Goal: Task Accomplishment & Management: Use online tool/utility

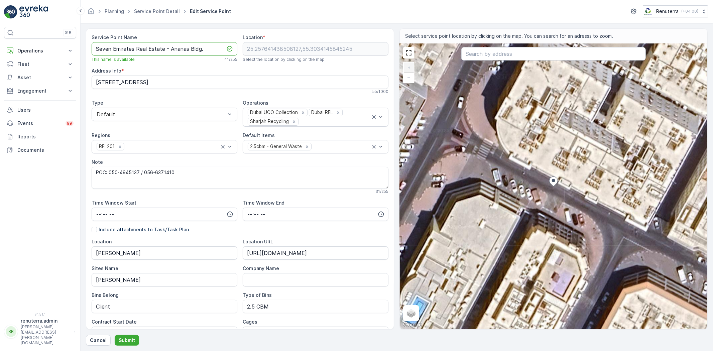
drag, startPoint x: 95, startPoint y: 50, endPoint x: 215, endPoint y: 50, distance: 120.0
click at [215, 50] on Name "Seven Emirates Real Estate - Ananas Bldg." at bounding box center [165, 48] width 146 height 13
click at [124, 338] on p "Submit" at bounding box center [127, 340] width 16 height 7
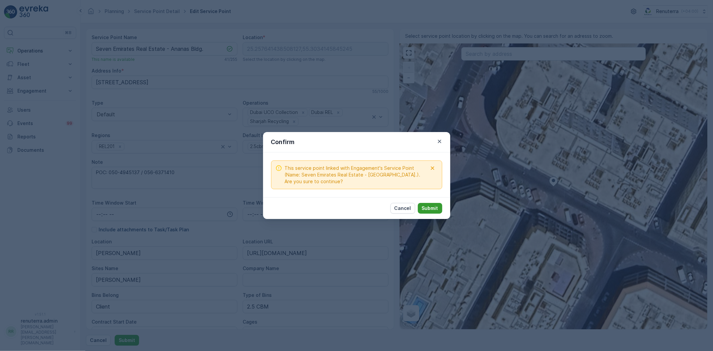
click at [422, 208] on button "Submit" at bounding box center [430, 208] width 24 height 11
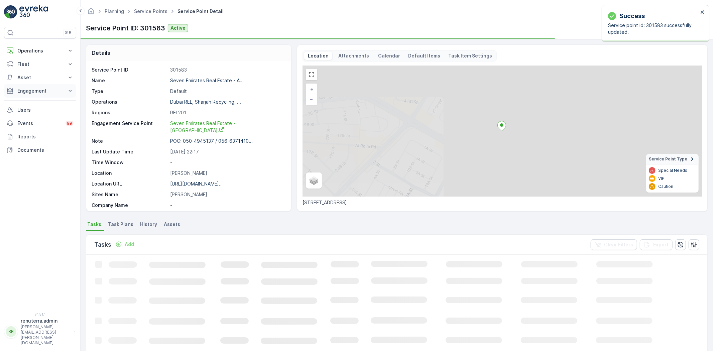
click at [39, 92] on p "Engagement" at bounding box center [39, 91] width 45 height 7
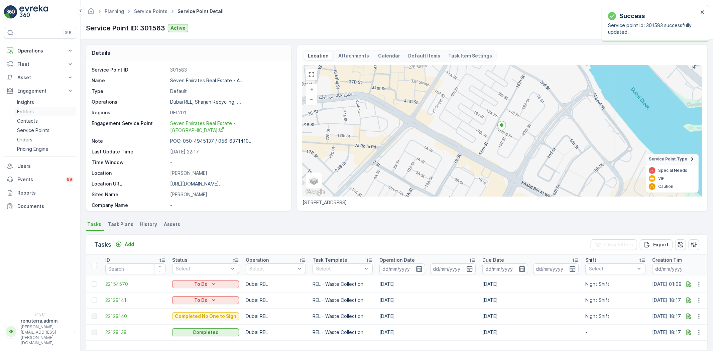
click at [35, 112] on link "Entities" at bounding box center [45, 111] width 62 height 9
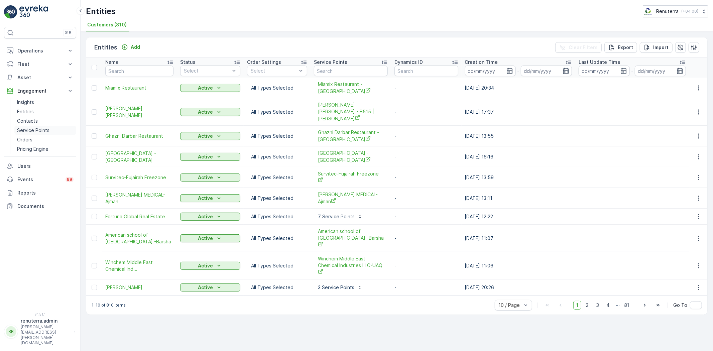
click at [35, 129] on p "Service Points" at bounding box center [33, 130] width 32 height 7
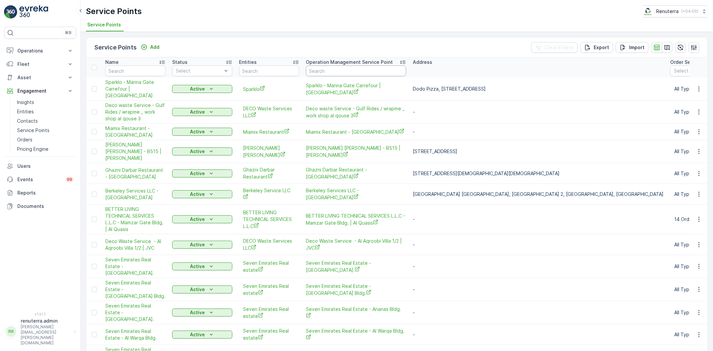
click at [327, 70] on input "text" at bounding box center [356, 71] width 100 height 11
type input "seven e"
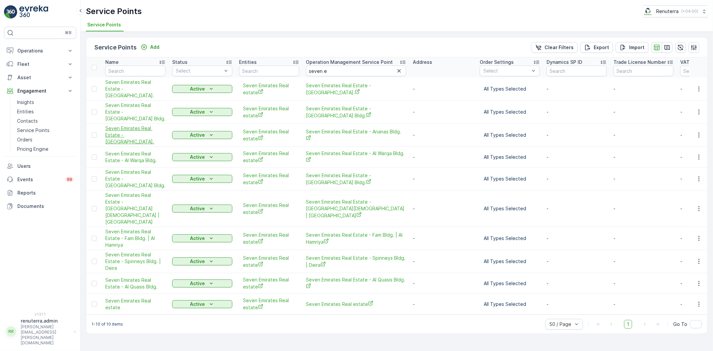
click at [140, 132] on span "Seven Emirates Real Estate - Al Hamriya Bldg." at bounding box center [135, 135] width 60 height 20
drag, startPoint x: 34, startPoint y: 52, endPoint x: 37, endPoint y: 61, distance: 9.4
click at [34, 52] on p "Operations" at bounding box center [39, 50] width 45 height 7
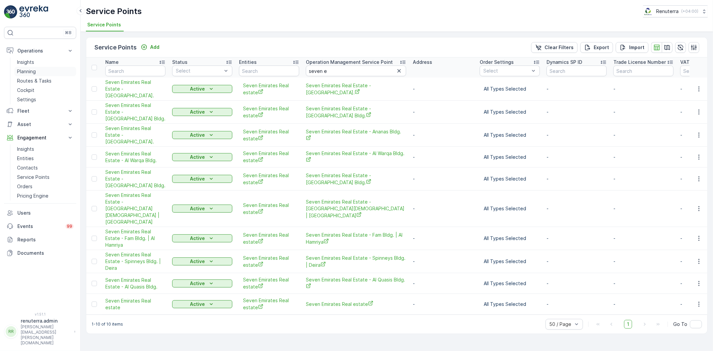
click at [40, 74] on link "Planning" at bounding box center [45, 71] width 62 height 9
click at [41, 74] on link "Planning" at bounding box center [45, 71] width 62 height 9
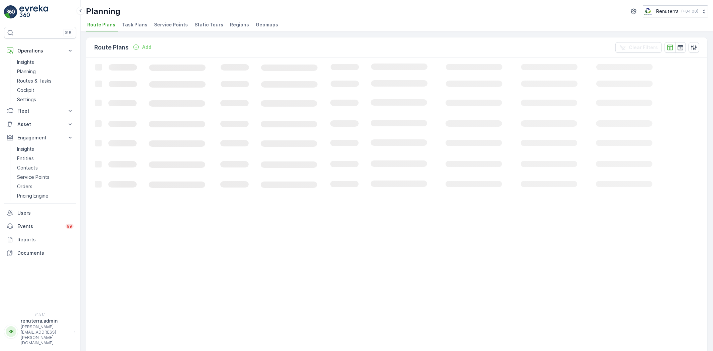
click at [185, 22] on li "Service Points" at bounding box center [172, 25] width 38 height 11
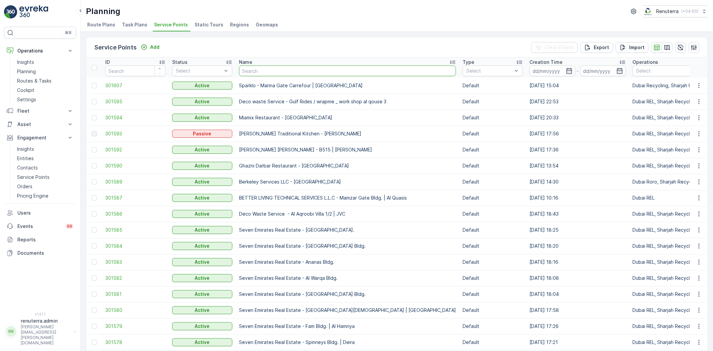
click at [275, 70] on input "text" at bounding box center [347, 71] width 217 height 11
type input "neph"
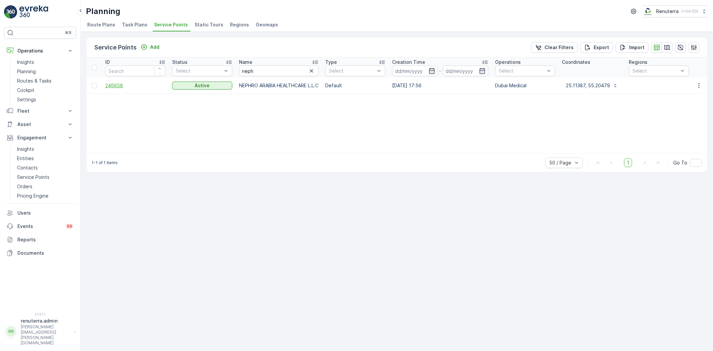
click at [121, 84] on span "246658" at bounding box center [135, 85] width 60 height 7
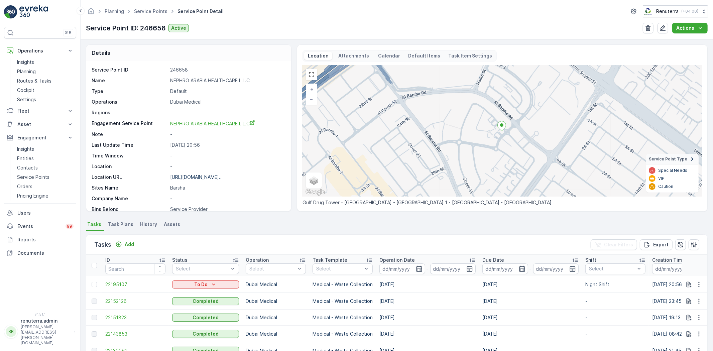
click at [126, 238] on div "Tasks Add Clear Filters Export" at bounding box center [396, 245] width 621 height 20
click at [126, 241] on p "Add" at bounding box center [129, 244] width 9 height 7
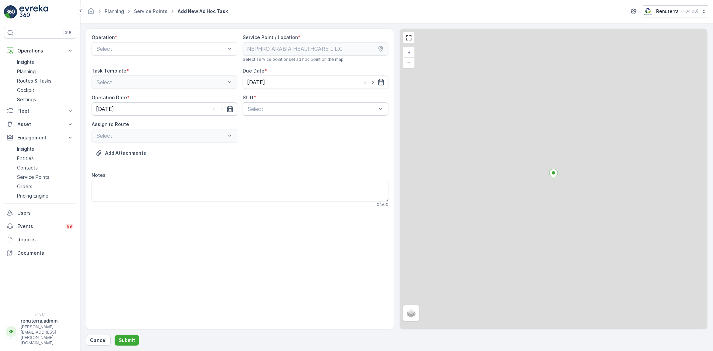
click at [142, 58] on div "Operation * Select" at bounding box center [165, 48] width 146 height 28
click at [145, 54] on div "Select" at bounding box center [165, 48] width 146 height 13
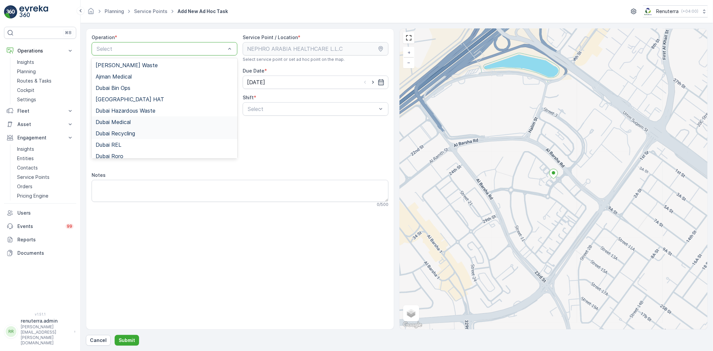
click at [141, 124] on div "Dubai Medical" at bounding box center [165, 122] width 138 height 6
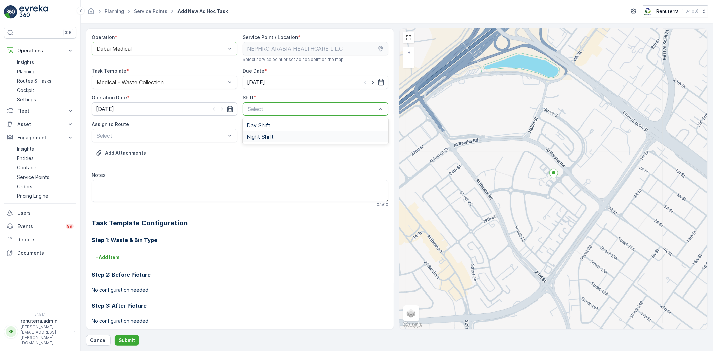
click at [285, 137] on div "Night Shift" at bounding box center [316, 137] width 138 height 6
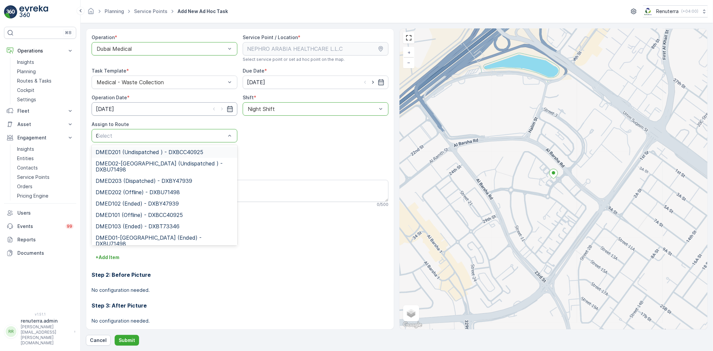
type input "02"
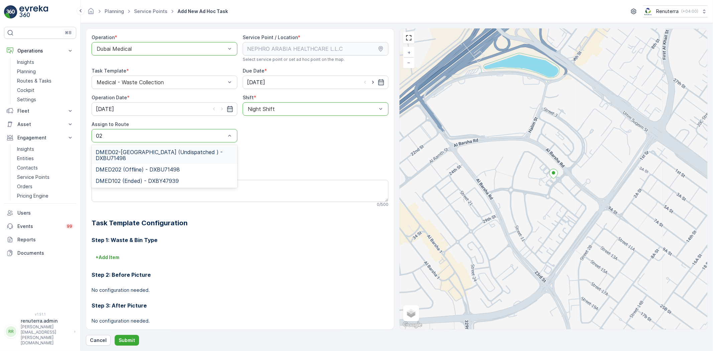
click at [158, 148] on div "DMED02-Khawaneej Yard (Undispatched ) - DXBU71498" at bounding box center [165, 154] width 146 height 17
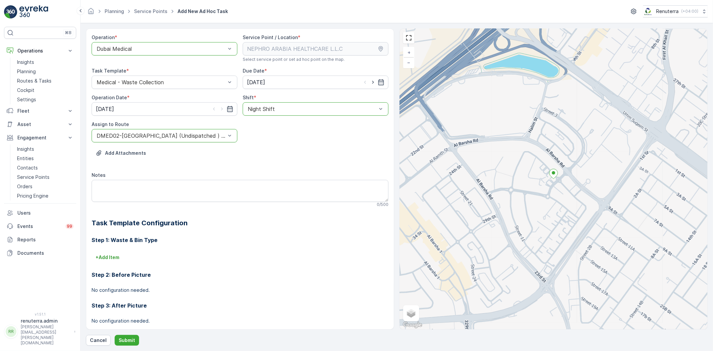
click at [122, 332] on div "Operation * option Dubai Medical, selected. Dubai Medical Service Point / Locat…" at bounding box center [397, 186] width 622 height 317
click at [122, 338] on p "Submit" at bounding box center [127, 340] width 16 height 7
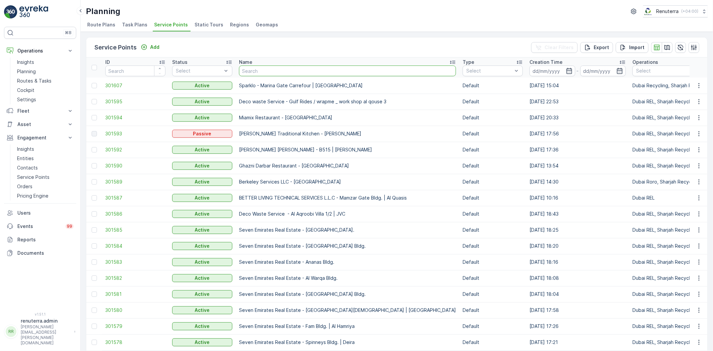
click at [277, 73] on input "text" at bounding box center [347, 71] width 217 height 11
type input "nep"
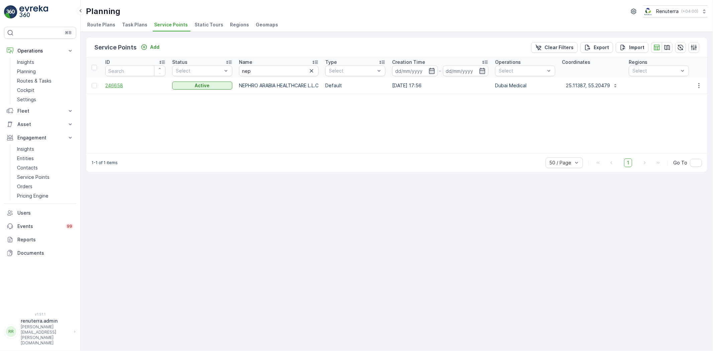
click at [108, 86] on span "246658" at bounding box center [135, 85] width 60 height 7
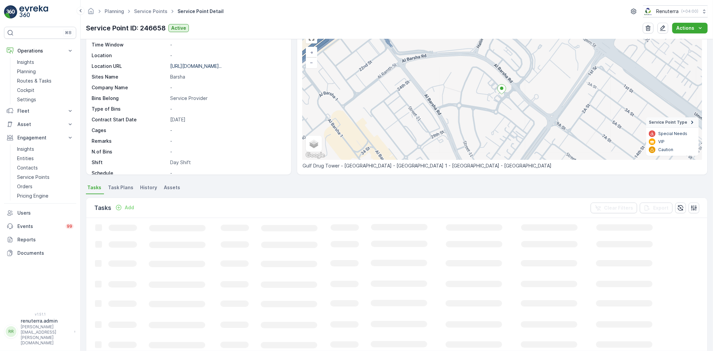
scroll to position [37, 0]
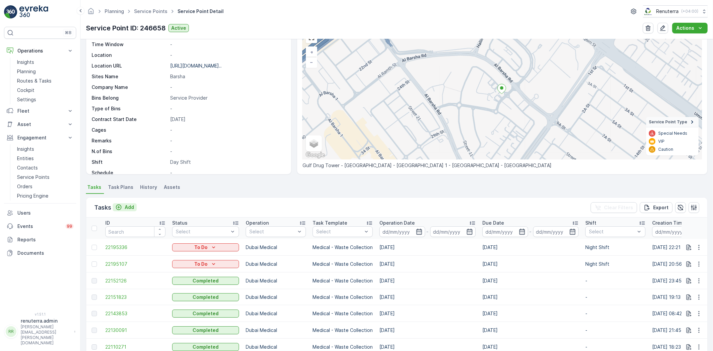
click at [129, 204] on p "Add" at bounding box center [129, 207] width 9 height 7
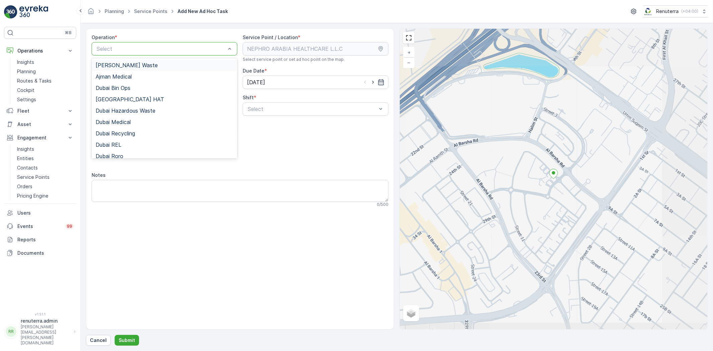
click at [139, 54] on div "Select" at bounding box center [165, 48] width 146 height 13
click at [146, 120] on div "Dubai Medical" at bounding box center [165, 122] width 138 height 6
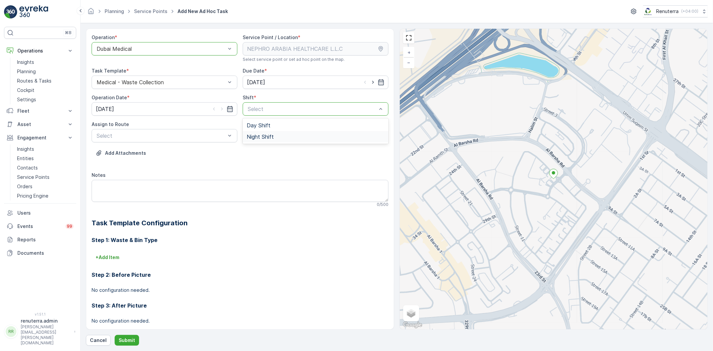
drag, startPoint x: 260, startPoint y: 112, endPoint x: 255, endPoint y: 134, distance: 23.2
click at [255, 139] on span "Night Shift" at bounding box center [260, 137] width 27 height 6
click at [168, 129] on div "Select" at bounding box center [165, 135] width 146 height 13
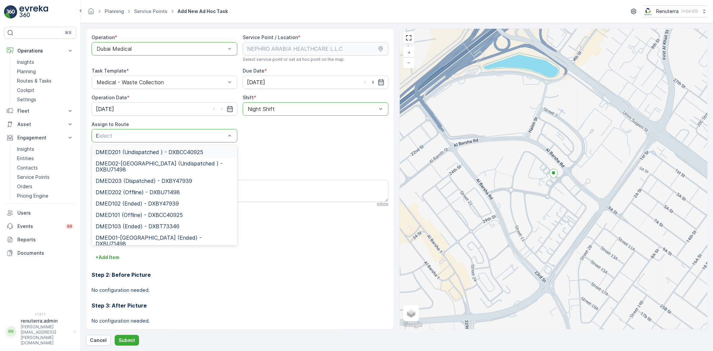
type input "02"
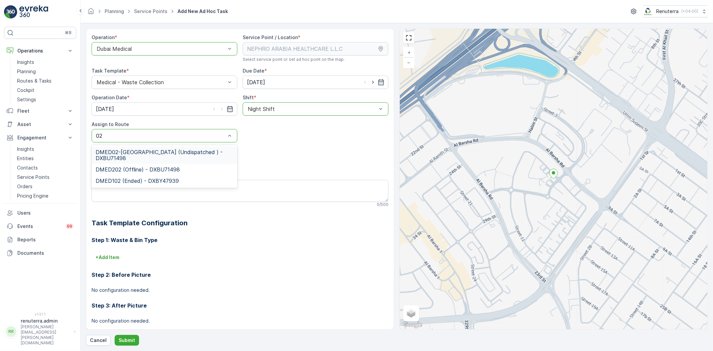
click at [152, 145] on div "DMED02-Khawaneej Yard (Undispatched ) - DXBU71498 DMED202 (Offline) - DXBU71498…" at bounding box center [165, 166] width 146 height 43
click at [142, 155] on span "DMED02-Khawaneej Yard (Undispatched ) - DXBU71498" at bounding box center [165, 155] width 138 height 12
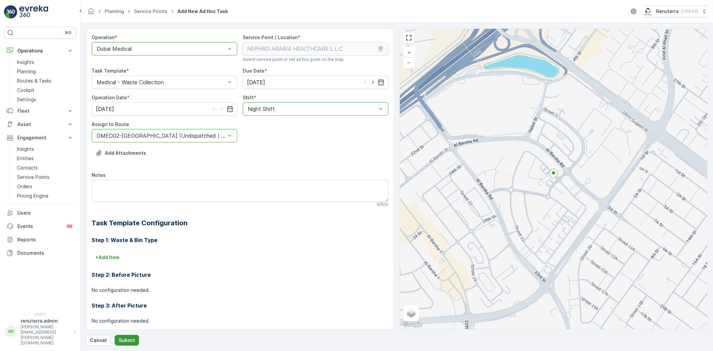
drag, startPoint x: 129, startPoint y: 334, endPoint x: 127, endPoint y: 339, distance: 5.1
click at [129, 334] on div "Operation * option Dubai Medical, selected. Dubai Medical Service Point / Locat…" at bounding box center [397, 186] width 622 height 317
click at [127, 339] on p "Submit" at bounding box center [127, 340] width 16 height 7
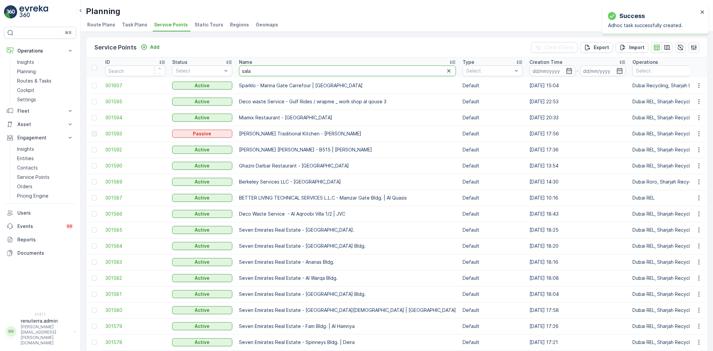
type input "salam"
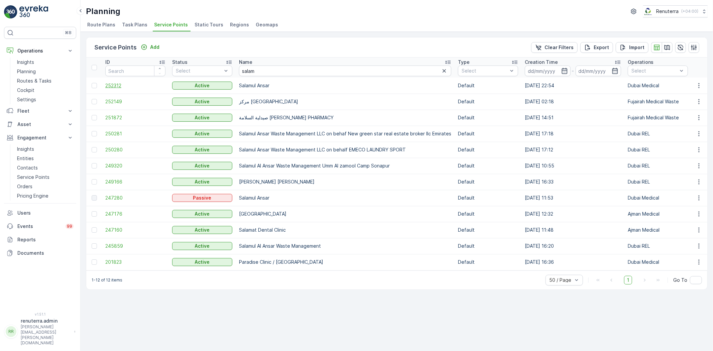
click at [120, 86] on span "252312" at bounding box center [135, 85] width 60 height 7
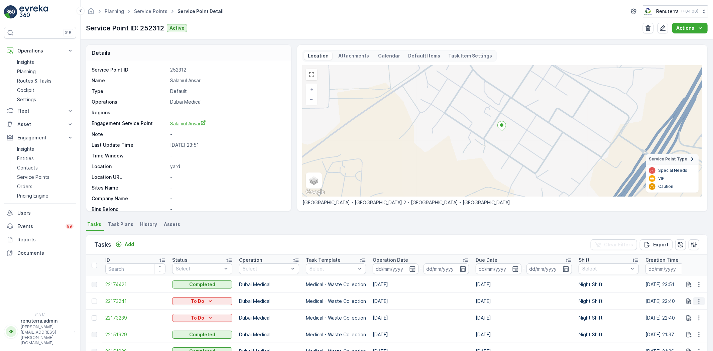
click at [698, 300] on icon "button" at bounding box center [699, 301] width 7 height 7
click at [127, 241] on p "Add" at bounding box center [129, 244] width 9 height 7
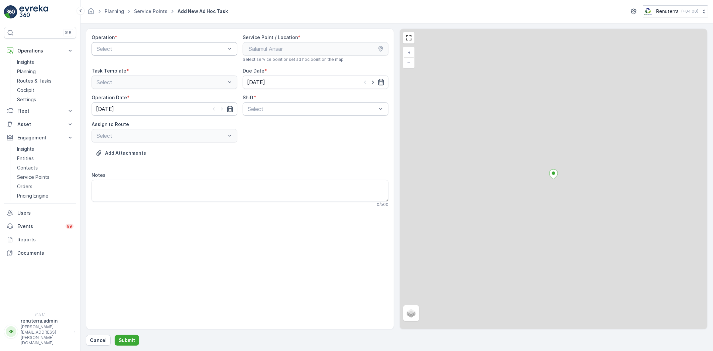
click at [131, 53] on div "Select" at bounding box center [165, 48] width 146 height 13
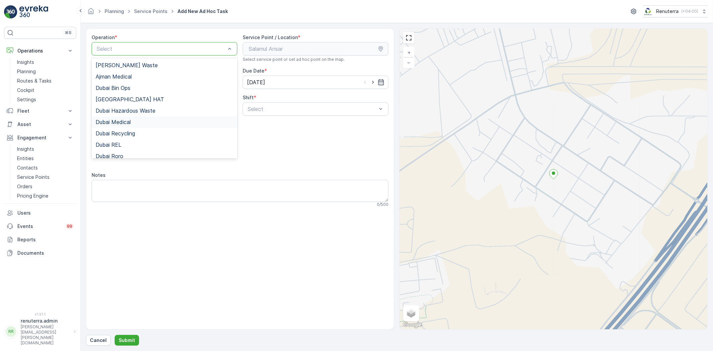
click at [122, 124] on span "Dubai Medical" at bounding box center [113, 122] width 35 height 6
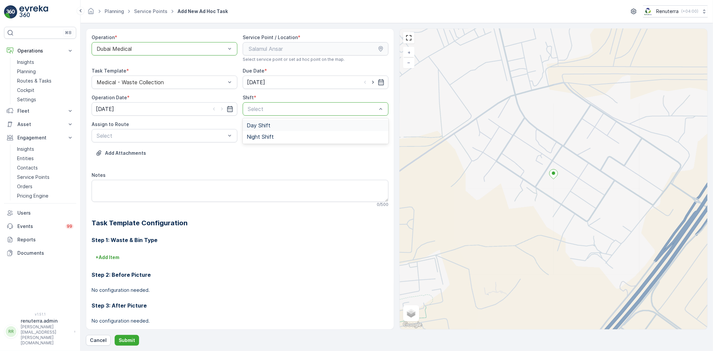
click at [267, 114] on div "Select" at bounding box center [316, 108] width 146 height 13
click at [266, 132] on div "Night Shift" at bounding box center [316, 136] width 146 height 11
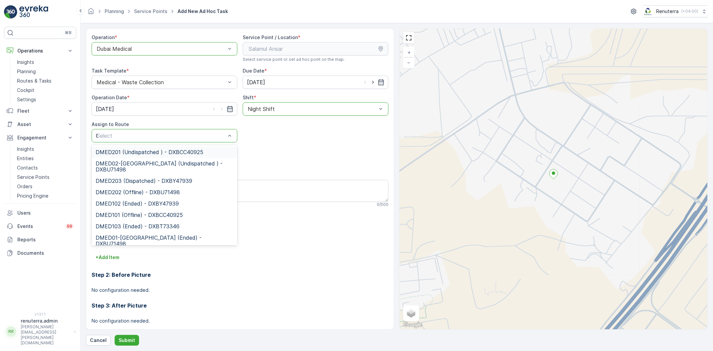
type input "02"
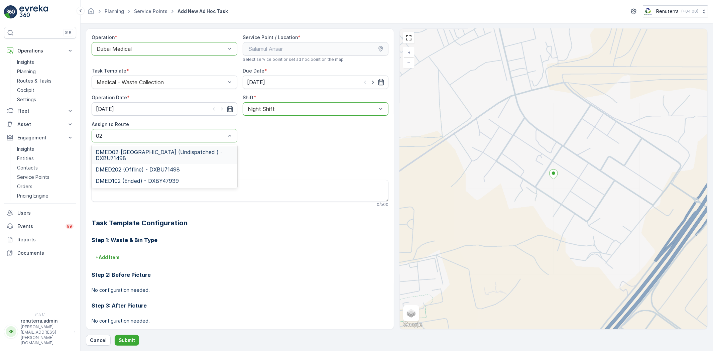
drag, startPoint x: 178, startPoint y: 148, endPoint x: 175, endPoint y: 166, distance: 18.0
click at [178, 148] on div "DMED02-Khawaneej Yard (Undispatched ) - DXBU71498" at bounding box center [165, 154] width 146 height 17
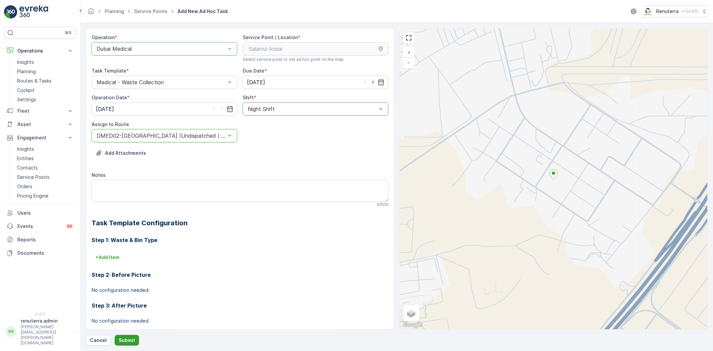
click at [129, 342] on p "Submit" at bounding box center [127, 340] width 16 height 7
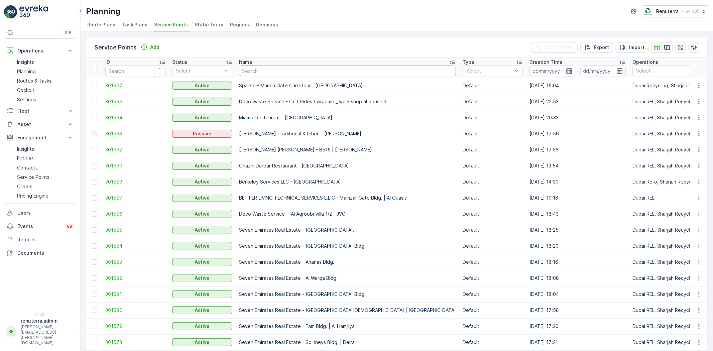
click at [245, 68] on input "text" at bounding box center [347, 71] width 217 height 11
type input "khalil"
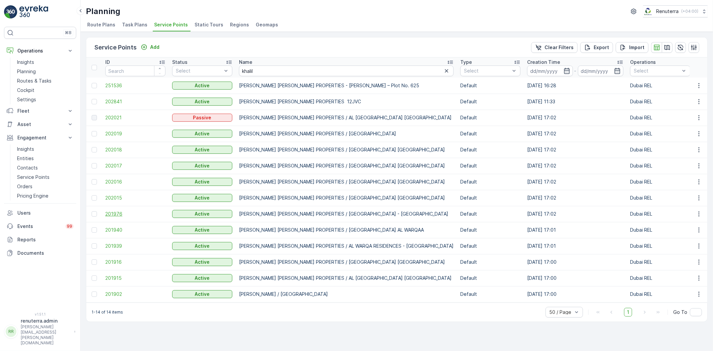
click at [113, 215] on span "201976" at bounding box center [135, 214] width 60 height 7
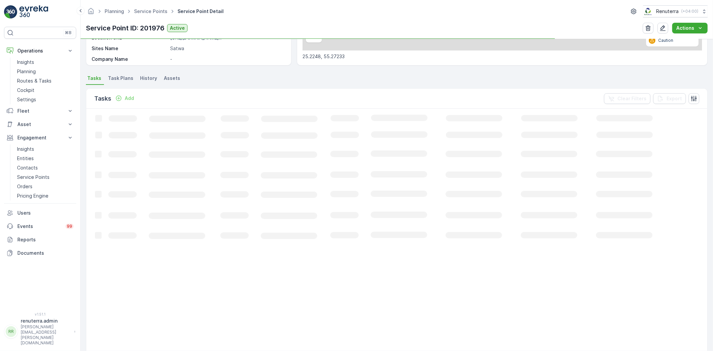
scroll to position [148, 0]
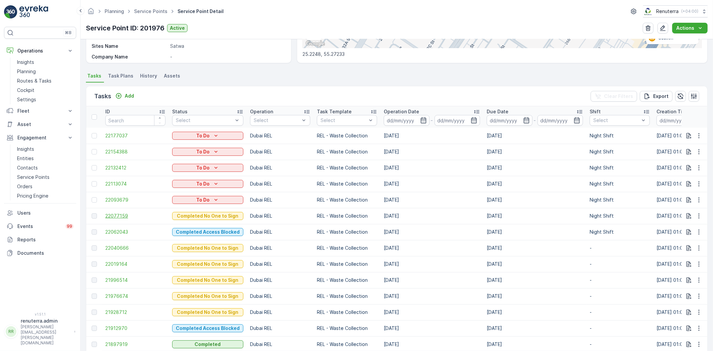
click at [123, 216] on span "22077159" at bounding box center [135, 216] width 60 height 7
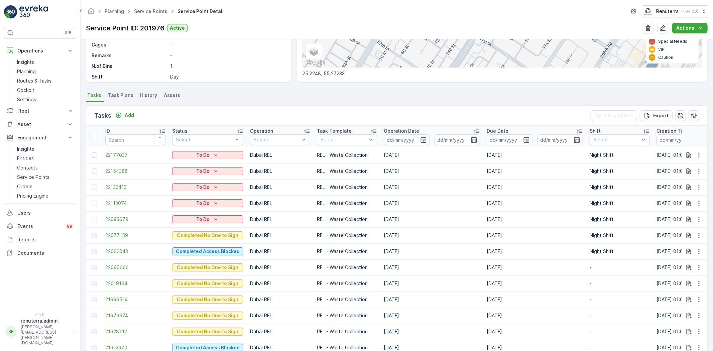
scroll to position [148, 0]
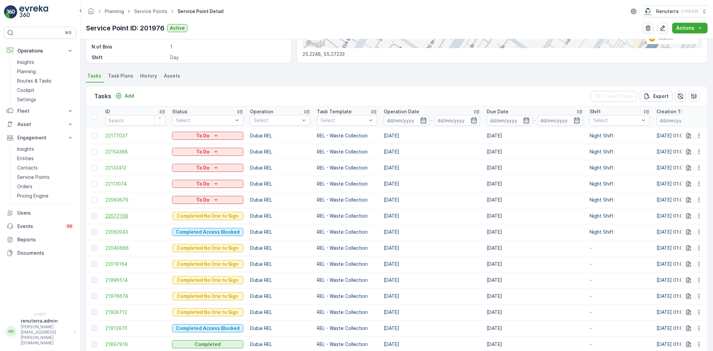
click at [119, 217] on span "22077159" at bounding box center [135, 216] width 60 height 7
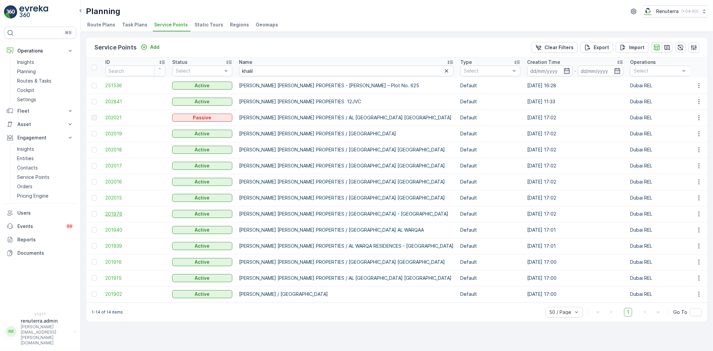
click at [120, 212] on span "201976" at bounding box center [135, 214] width 60 height 7
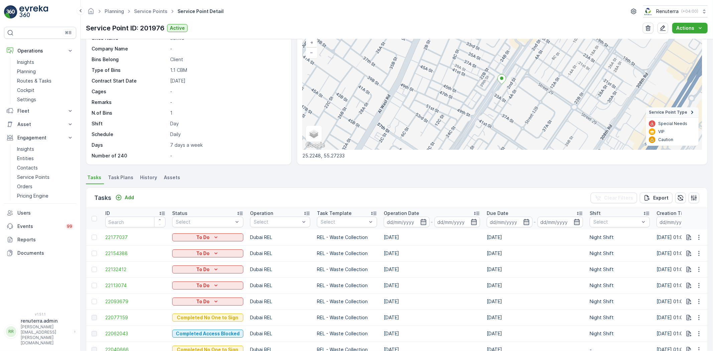
scroll to position [111, 0]
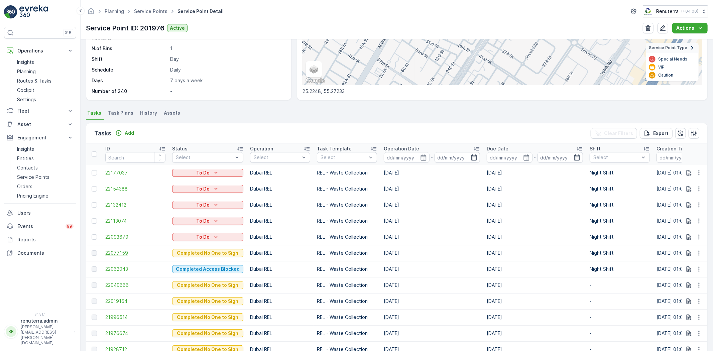
click at [116, 255] on span "22077159" at bounding box center [135, 253] width 60 height 7
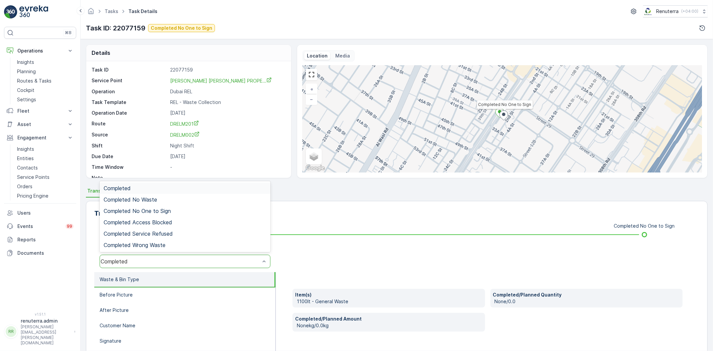
click at [151, 257] on div "Completed" at bounding box center [185, 261] width 171 height 13
click at [163, 206] on div "Completed No One to Sign" at bounding box center [185, 210] width 171 height 11
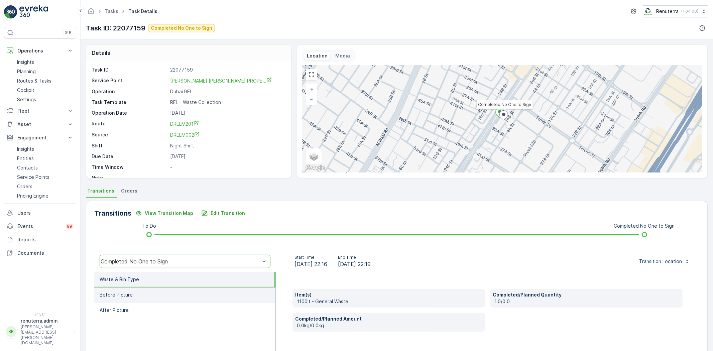
click at [163, 294] on li "Before Picture" at bounding box center [184, 295] width 181 height 15
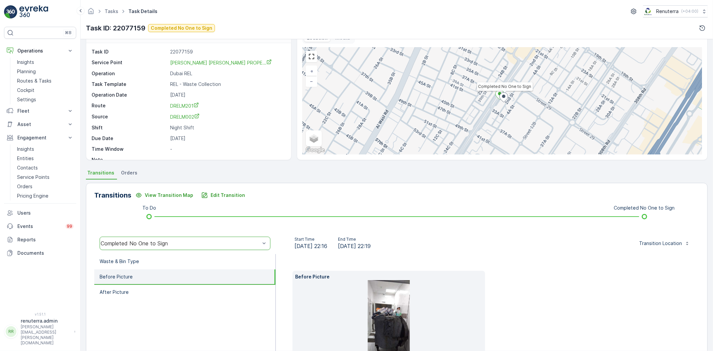
scroll to position [74, 0]
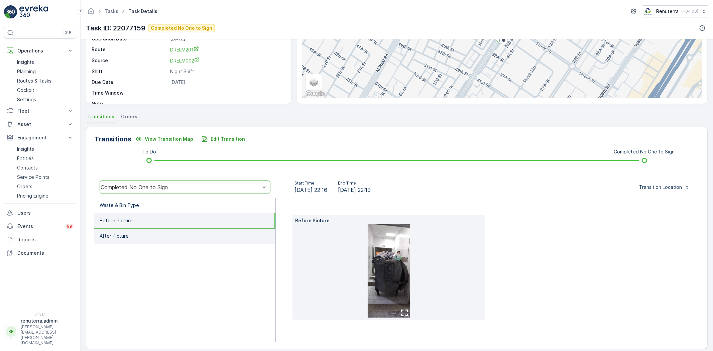
click at [128, 229] on li "After Picture" at bounding box center [184, 236] width 181 height 15
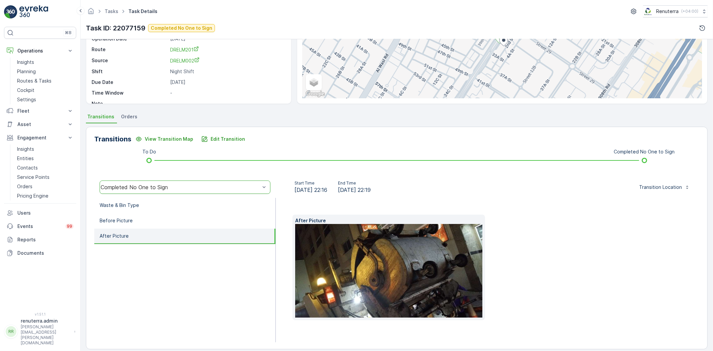
scroll to position [71, 0]
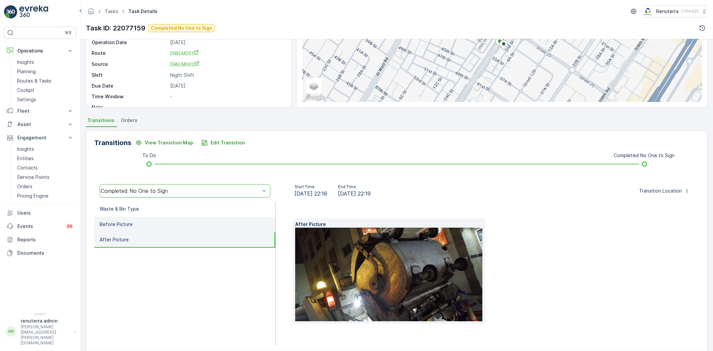
click at [155, 229] on li "Before Picture" at bounding box center [184, 224] width 181 height 15
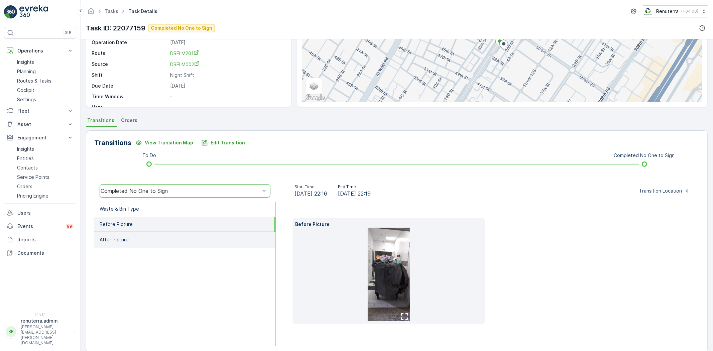
click at [147, 236] on li "After Picture" at bounding box center [184, 239] width 181 height 15
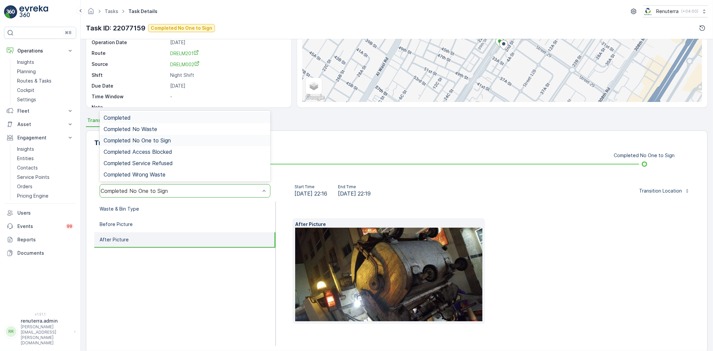
click at [201, 191] on div "Completed No One to Sign" at bounding box center [180, 191] width 159 height 6
click at [384, 152] on div "Transitions View Transition Map Edit Transition To Do Completed No One to Sign …" at bounding box center [397, 241] width 622 height 223
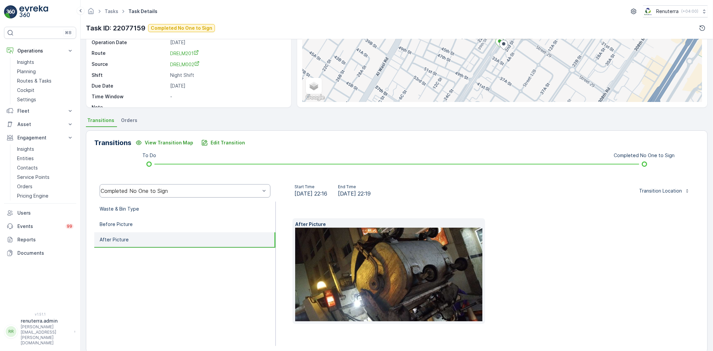
click at [307, 143] on div "Transitions View Transition Map Edit Transition" at bounding box center [396, 142] width 605 height 11
click at [330, 150] on div "Transitions View Transition Map Edit Transition To Do Completed No One to Sign …" at bounding box center [397, 241] width 622 height 223
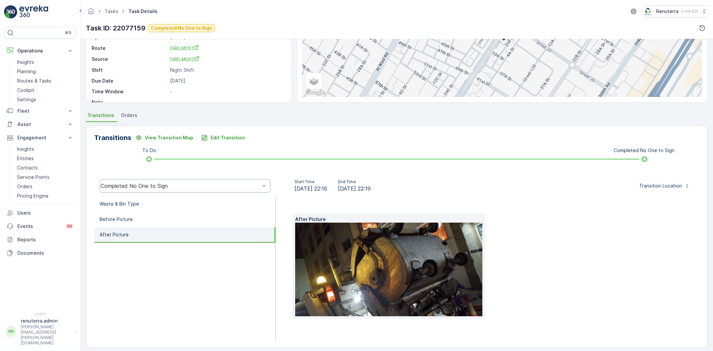
scroll to position [81, 0]
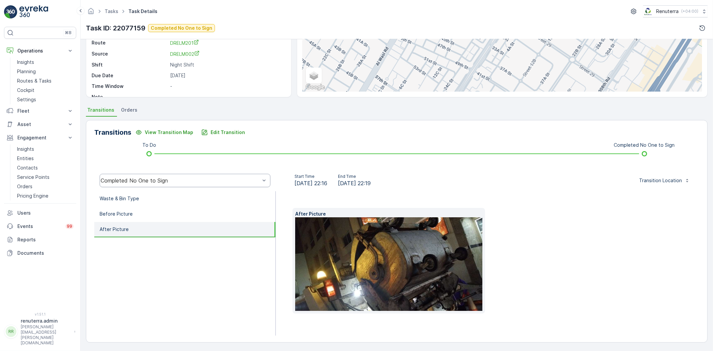
click at [402, 241] on img at bounding box center [399, 264] width 209 height 94
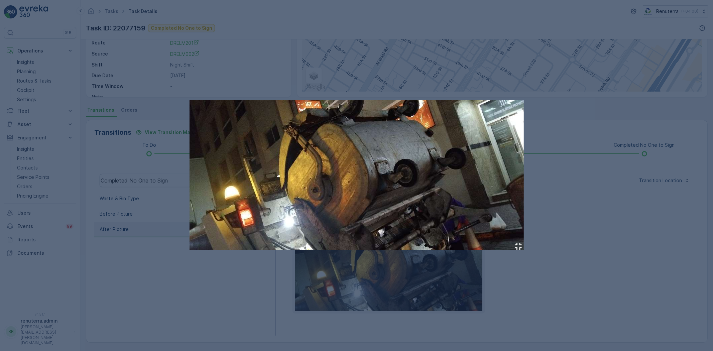
click at [557, 183] on div at bounding box center [356, 175] width 713 height 351
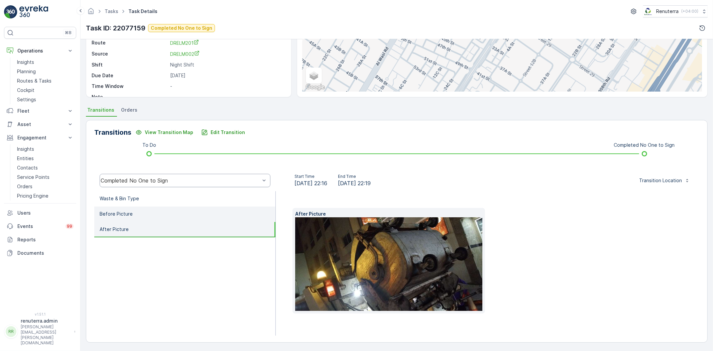
click at [123, 214] on p "Before Picture" at bounding box center [116, 214] width 33 height 7
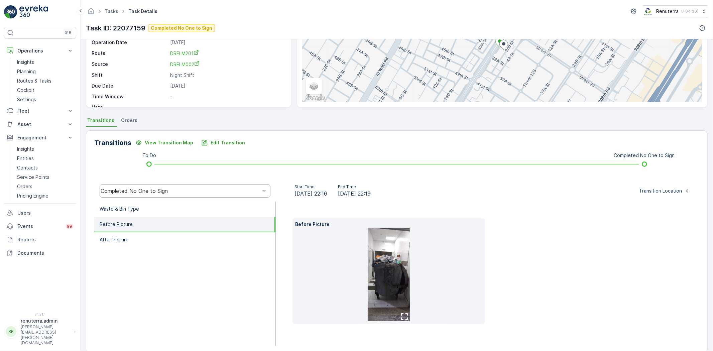
click at [388, 255] on img at bounding box center [389, 275] width 42 height 94
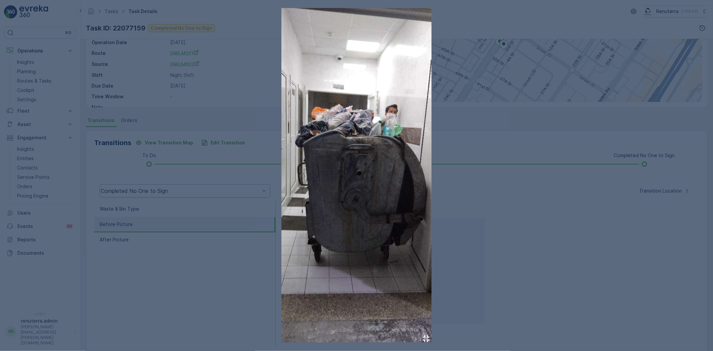
click at [590, 224] on div at bounding box center [356, 175] width 713 height 351
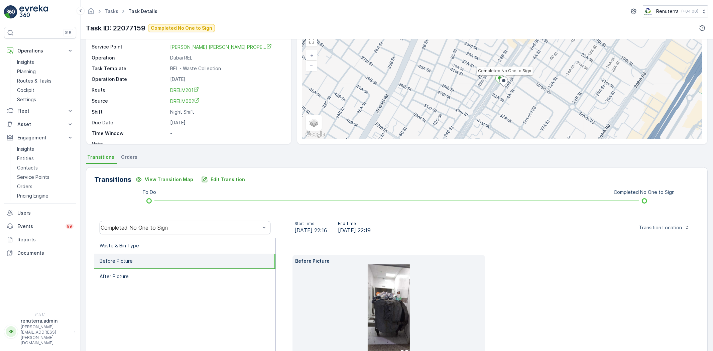
scroll to position [33, 0]
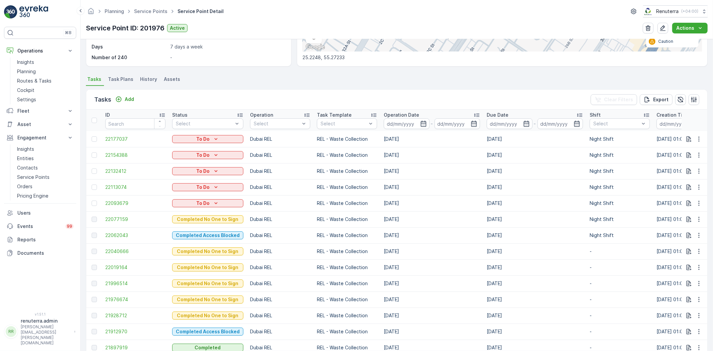
scroll to position [148, 0]
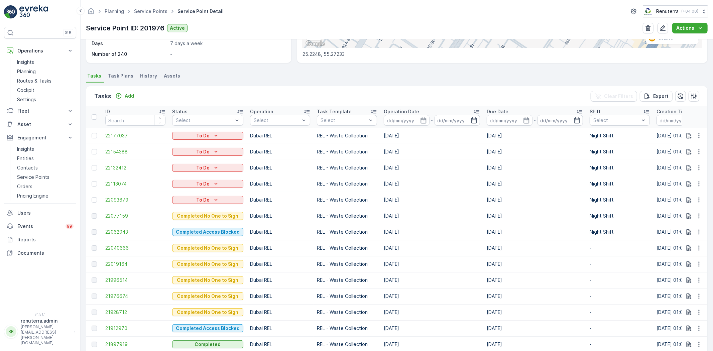
click at [119, 213] on span "22077159" at bounding box center [135, 216] width 60 height 7
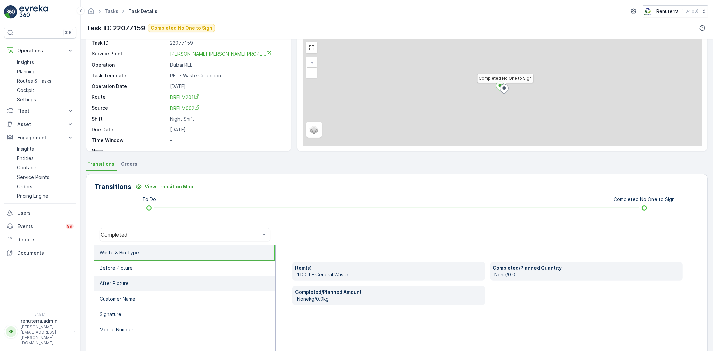
scroll to position [70, 0]
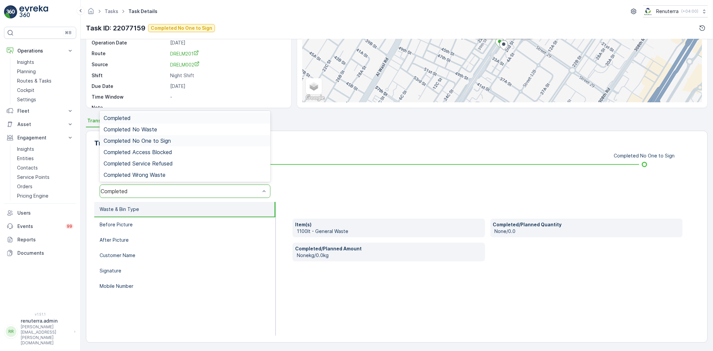
click at [353, 168] on div "To Do Completed No One to Sign" at bounding box center [397, 164] width 584 height 11
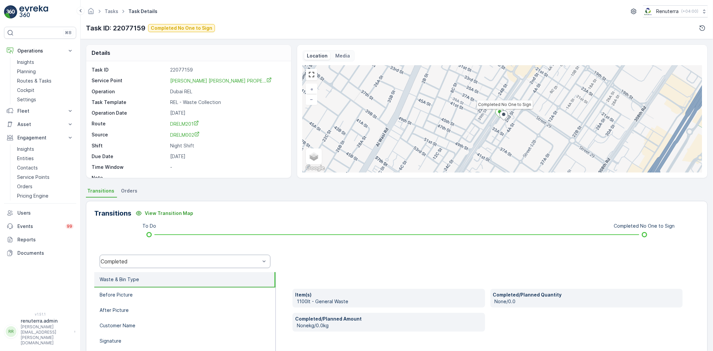
scroll to position [9, 0]
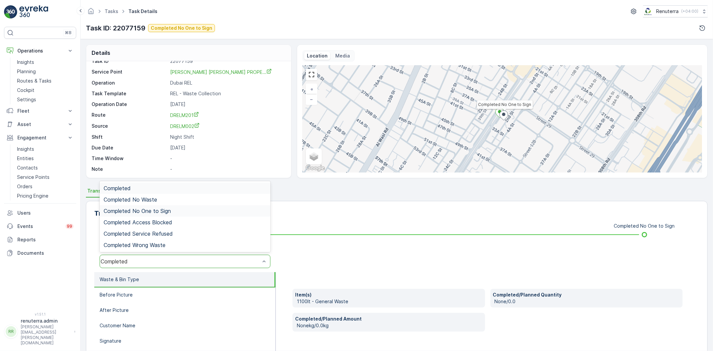
click at [177, 211] on div "Completed No One to Sign" at bounding box center [185, 211] width 163 height 6
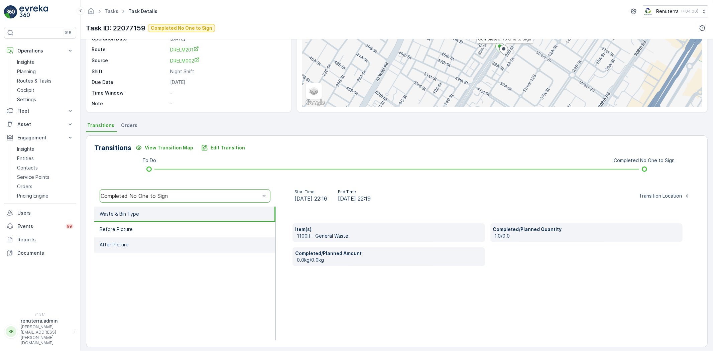
scroll to position [70, 0]
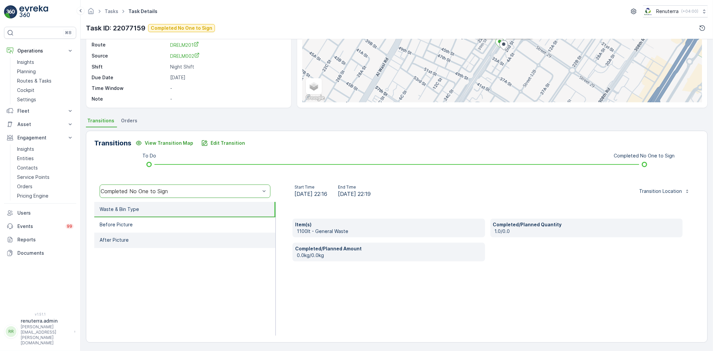
click at [158, 233] on li "After Picture" at bounding box center [184, 240] width 181 height 15
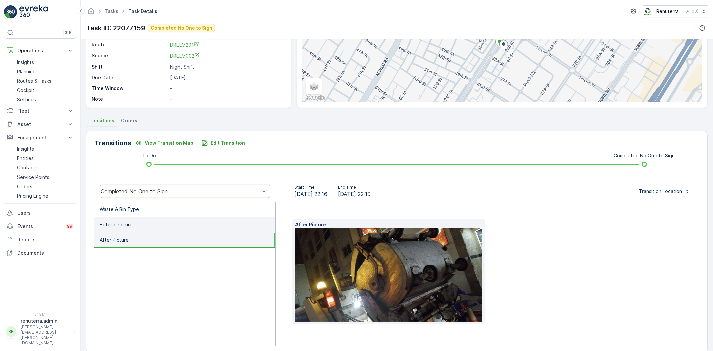
click at [158, 227] on li "Before Picture" at bounding box center [184, 224] width 181 height 15
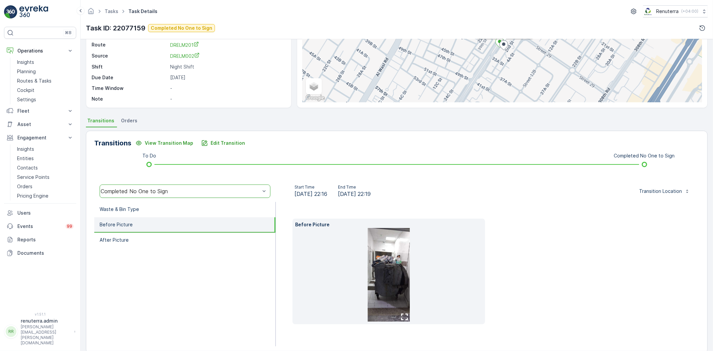
click at [379, 259] on img at bounding box center [389, 275] width 42 height 94
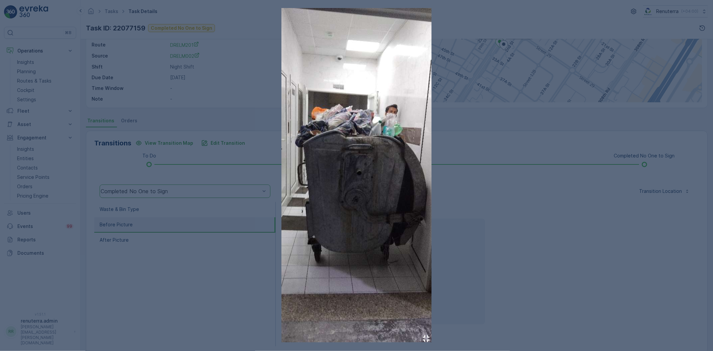
click at [565, 183] on div at bounding box center [356, 175] width 713 height 351
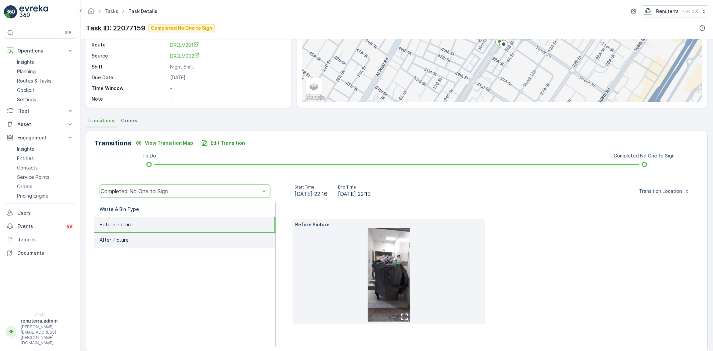
click at [129, 237] on li "After Picture" at bounding box center [184, 240] width 181 height 15
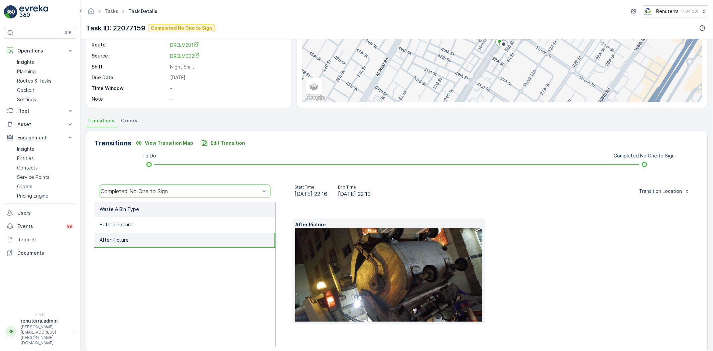
click at [143, 209] on li "Waste & Bin Type" at bounding box center [184, 209] width 181 height 15
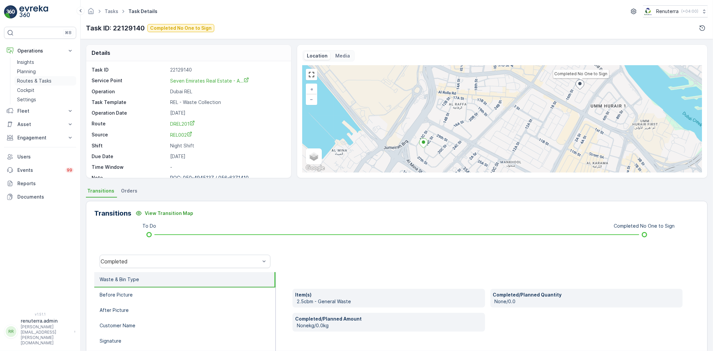
click at [35, 78] on p "Routes & Tasks" at bounding box center [34, 81] width 34 height 7
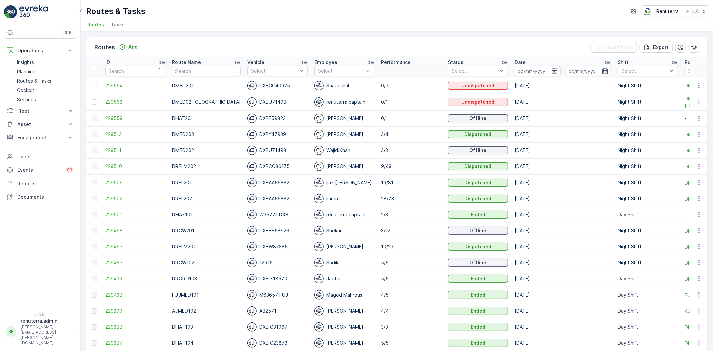
click at [112, 97] on td "229563" at bounding box center [135, 102] width 67 height 17
click at [115, 101] on span "229563" at bounding box center [135, 102] width 60 height 7
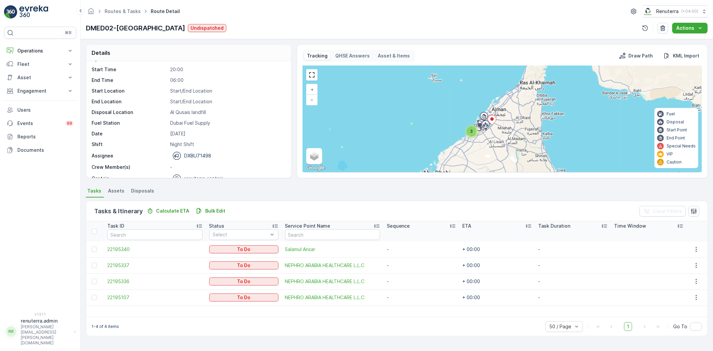
scroll to position [21, 0]
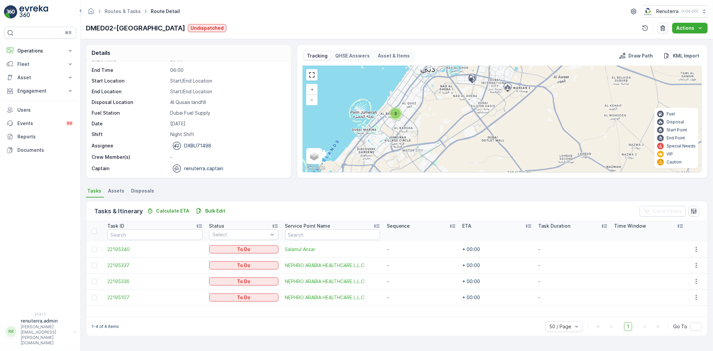
click at [396, 115] on span "3" at bounding box center [396, 113] width 3 height 5
drag, startPoint x: 43, startPoint y: 50, endPoint x: 34, endPoint y: 71, distance: 22.6
click at [42, 52] on p "Operations" at bounding box center [39, 50] width 45 height 7
click at [35, 76] on link "Routes & Tasks" at bounding box center [45, 80] width 62 height 9
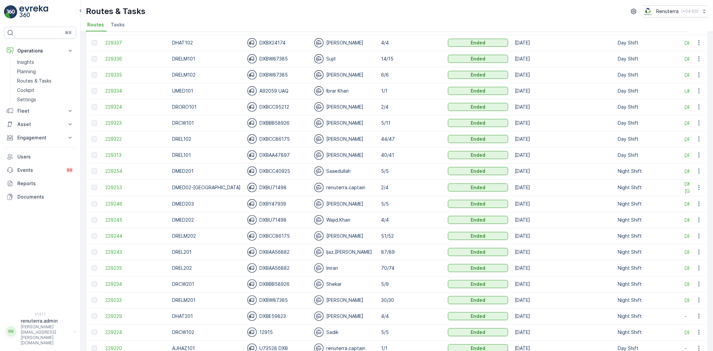
scroll to position [446, 0]
click at [109, 285] on span "229234" at bounding box center [135, 284] width 60 height 7
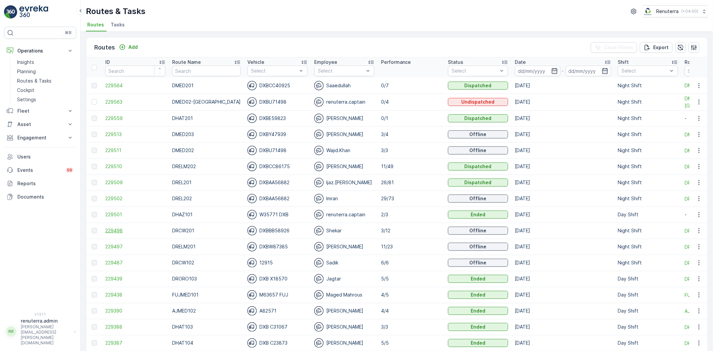
click at [111, 232] on span "229498" at bounding box center [135, 230] width 60 height 7
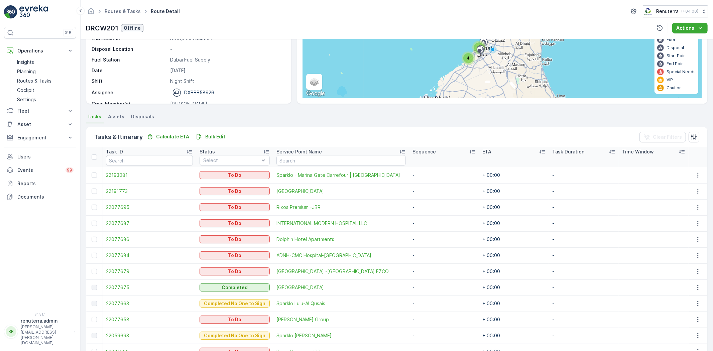
scroll to position [111, 0]
